Goal: Use online tool/utility

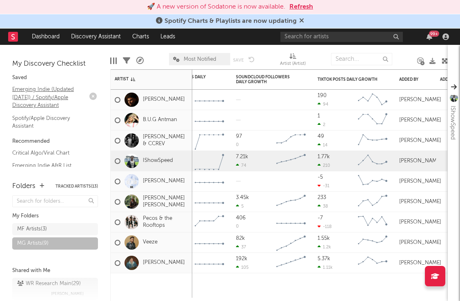
click at [42, 92] on link "Emerging Indie (Updated [DATE]) / Spotify/Apple Discovery Assistant" at bounding box center [50, 97] width 77 height 25
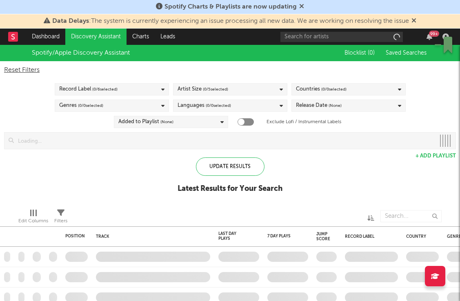
checkbox input "true"
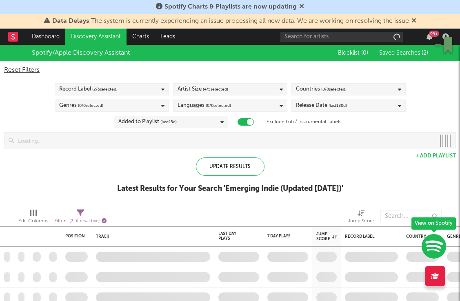
click at [105, 221] on icon "button" at bounding box center [104, 220] width 5 height 5
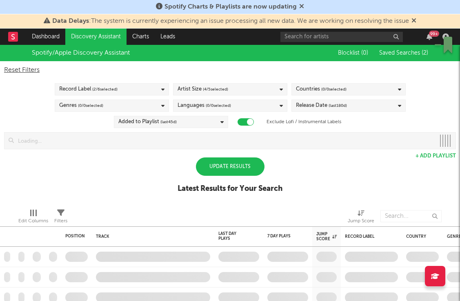
click at [224, 173] on div "Update Results" at bounding box center [230, 166] width 69 height 18
click at [228, 165] on div "Update Results" at bounding box center [230, 166] width 69 height 18
